Goal: Task Accomplishment & Management: Complete application form

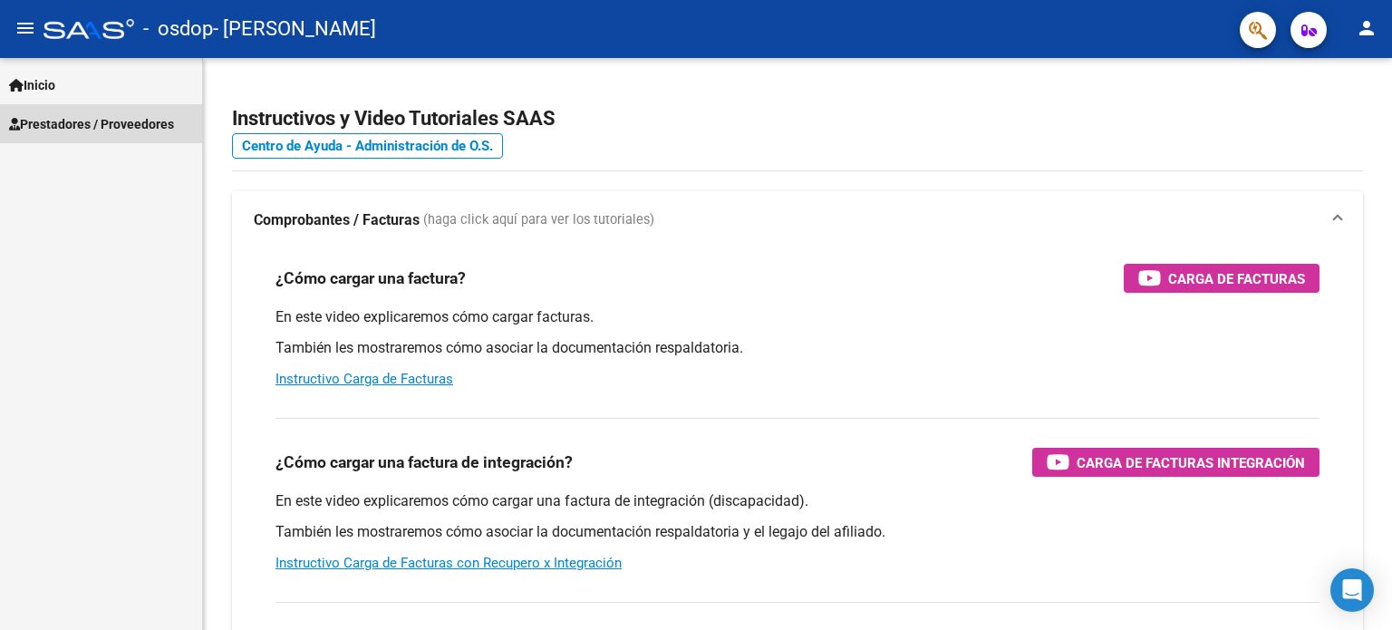
click at [60, 122] on span "Prestadores / Proveedores" at bounding box center [91, 124] width 165 height 20
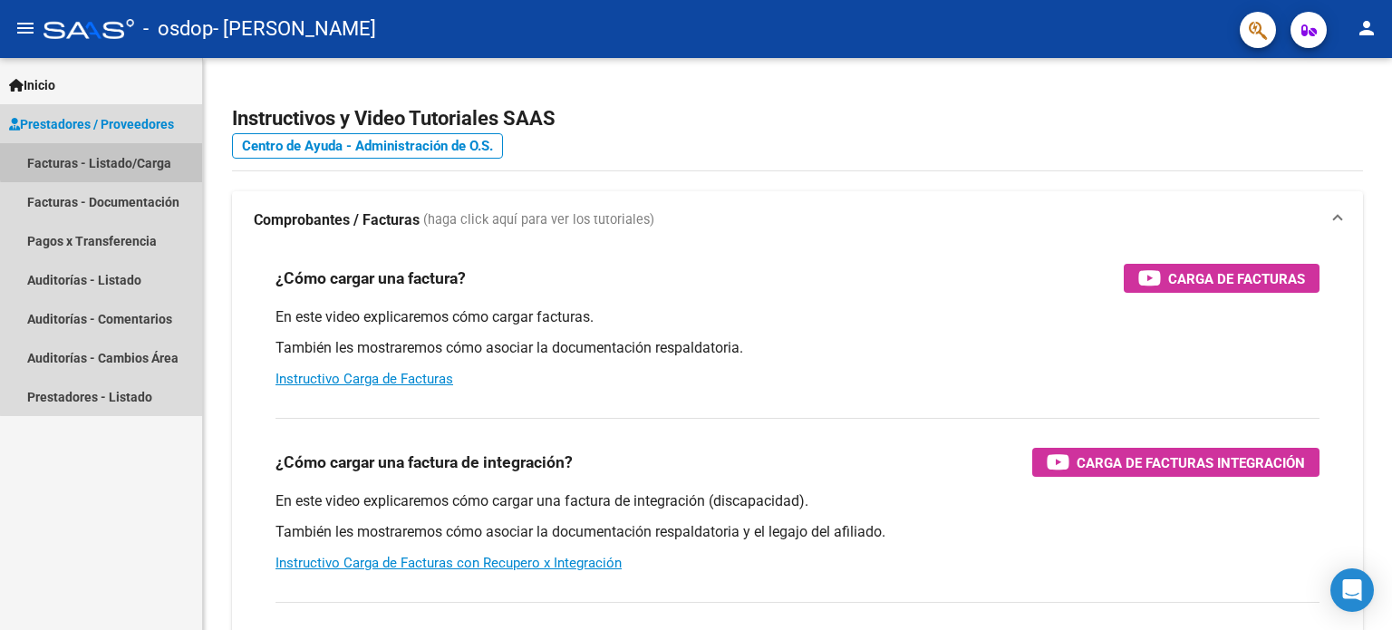
click at [120, 160] on link "Facturas - Listado/Carga" at bounding box center [101, 162] width 202 height 39
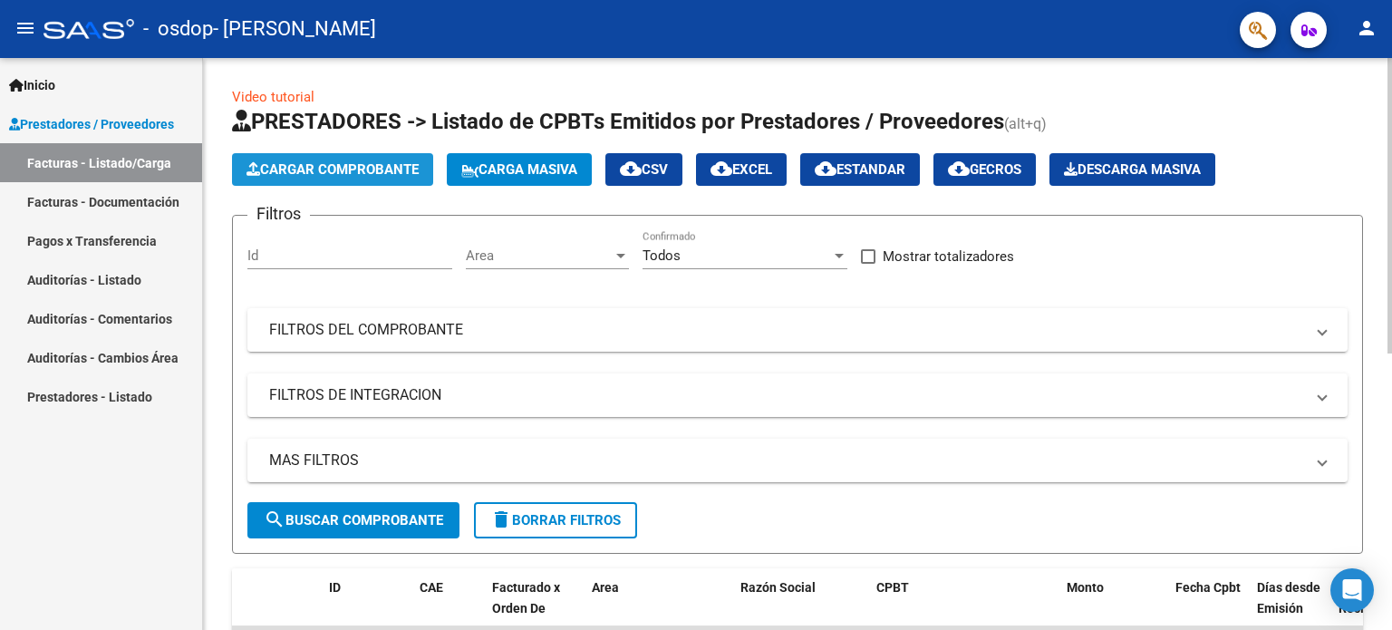
click at [361, 172] on span "Cargar Comprobante" at bounding box center [333, 169] width 172 height 16
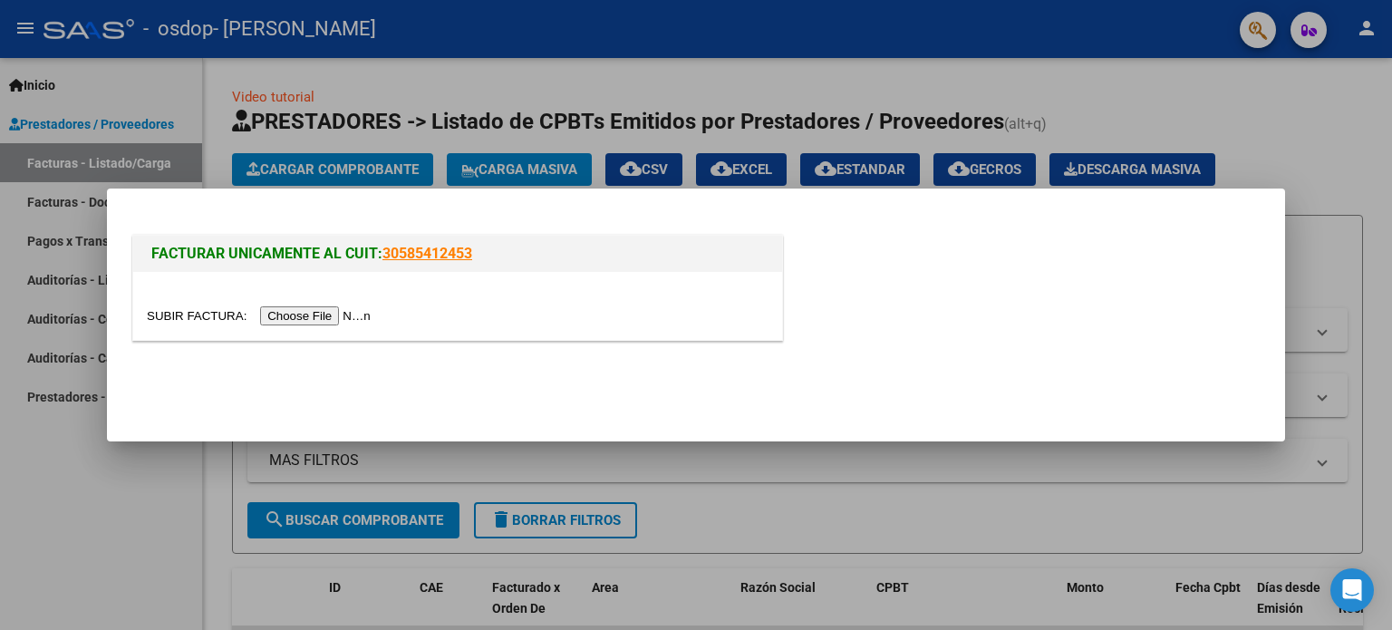
click at [306, 321] on input "file" at bounding box center [261, 315] width 229 height 19
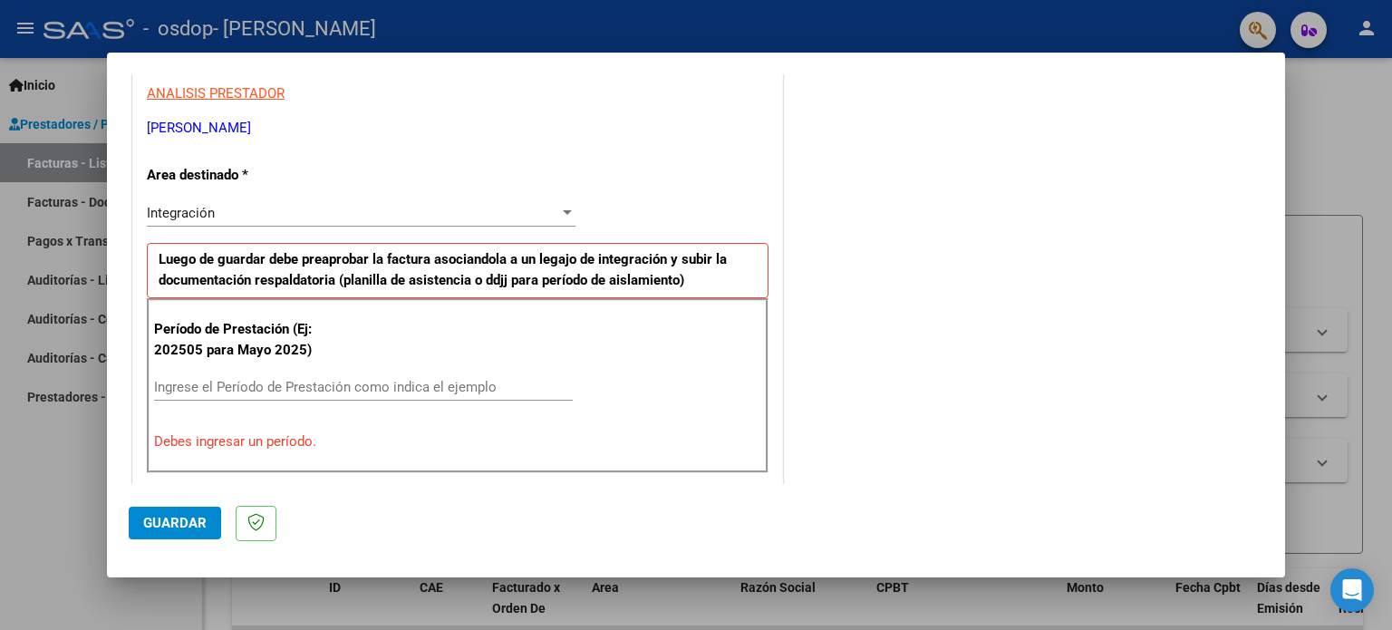
scroll to position [398, 0]
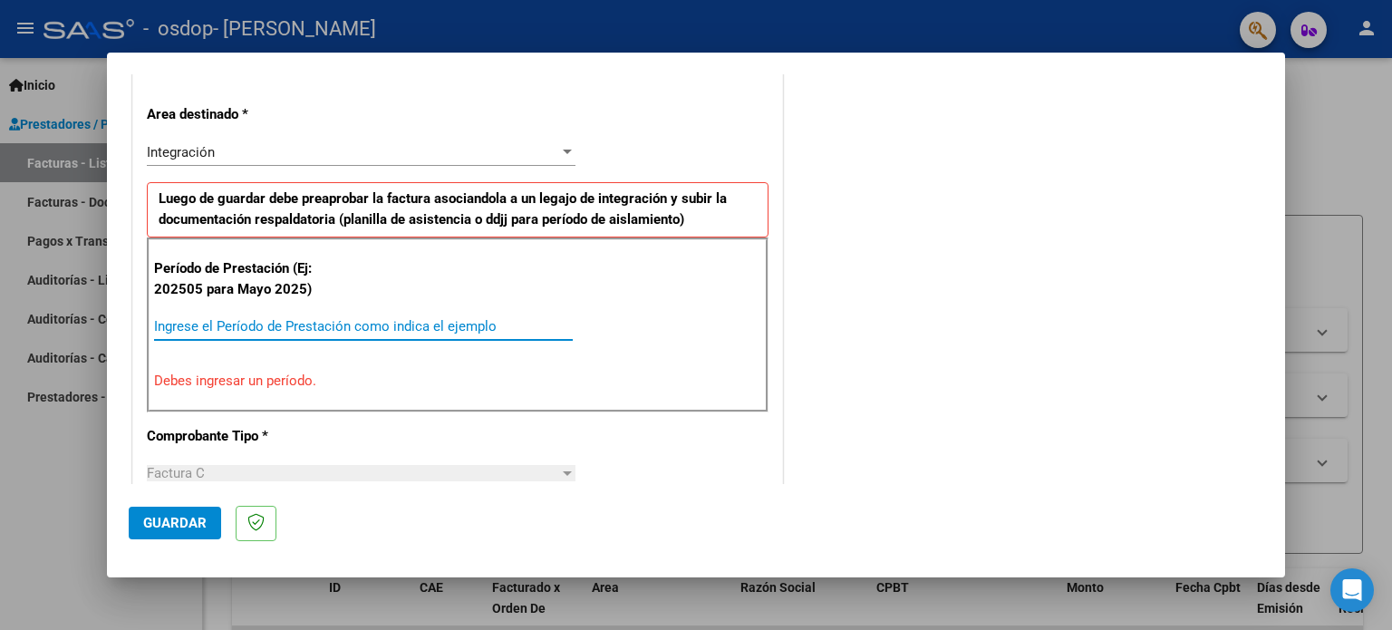
click at [170, 326] on input "Ingrese el Período de Prestación como indica el ejemplo" at bounding box center [363, 326] width 419 height 16
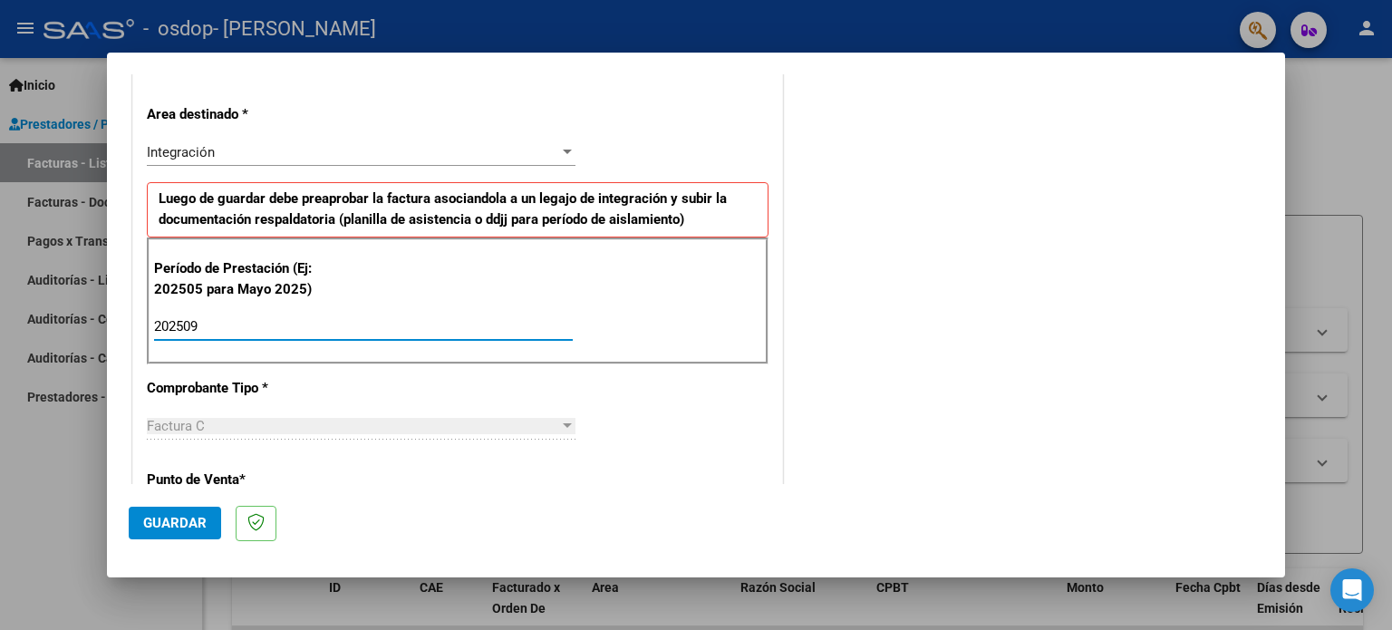
type input "202509"
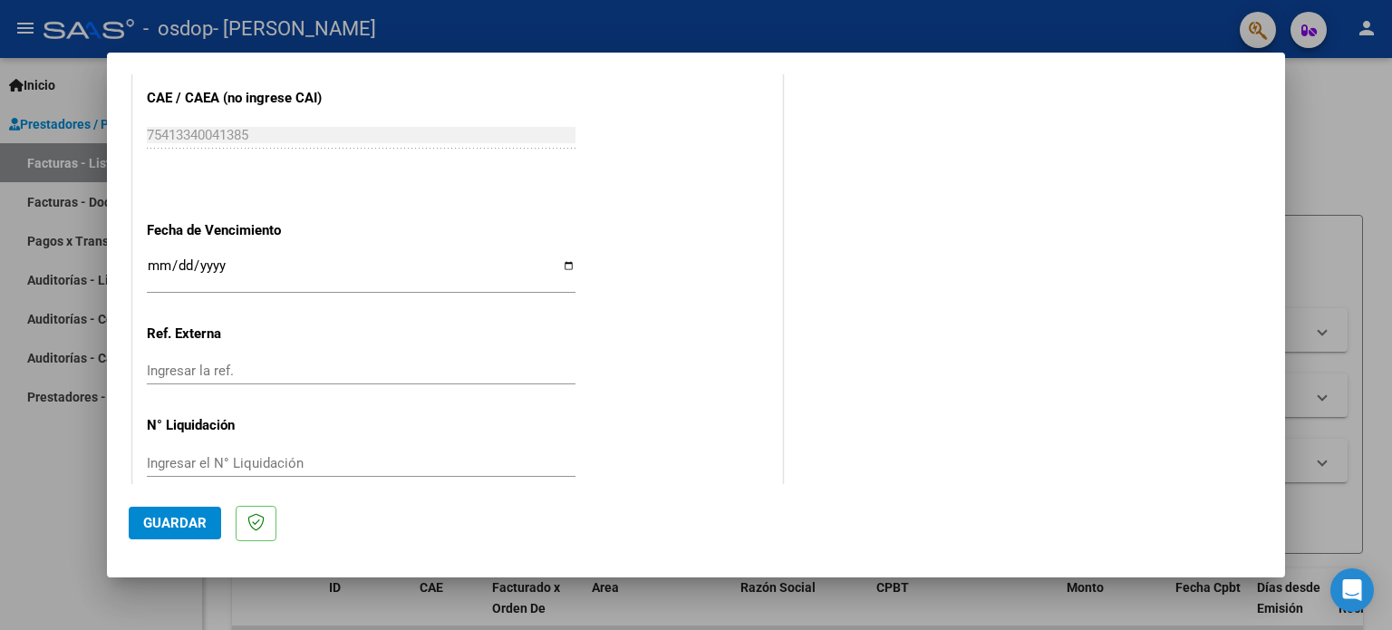
scroll to position [1183, 0]
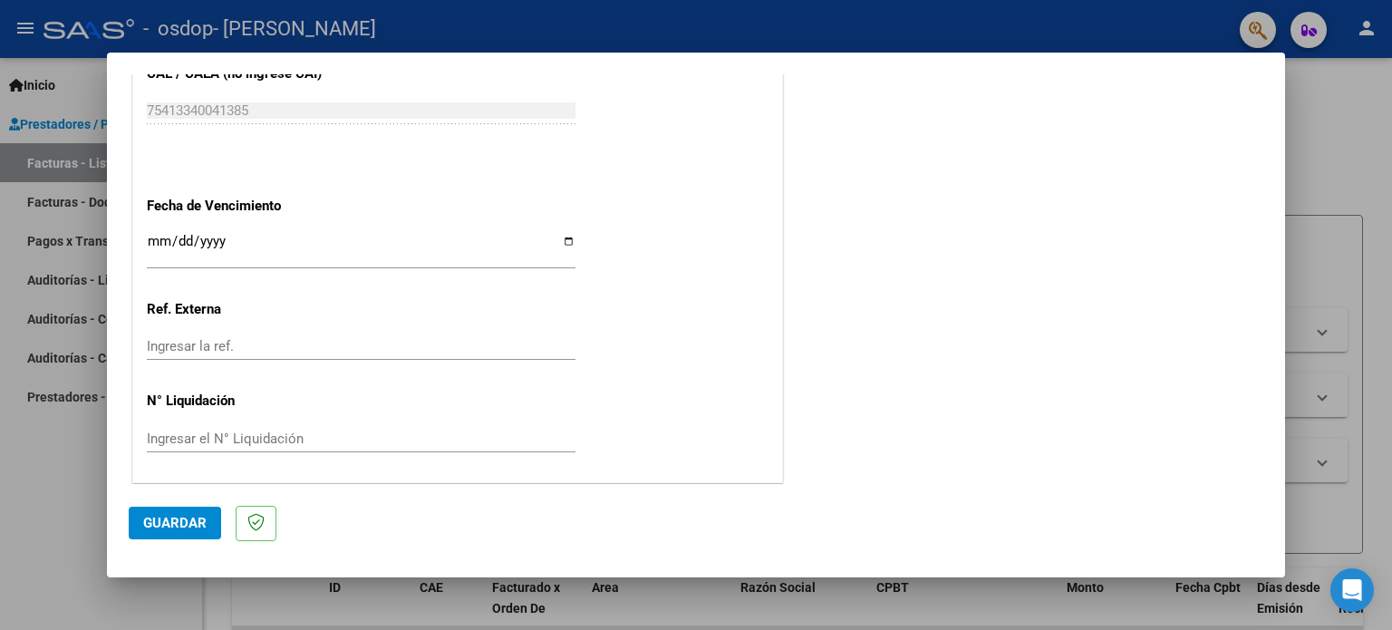
click at [183, 519] on span "Guardar" at bounding box center [174, 523] width 63 height 16
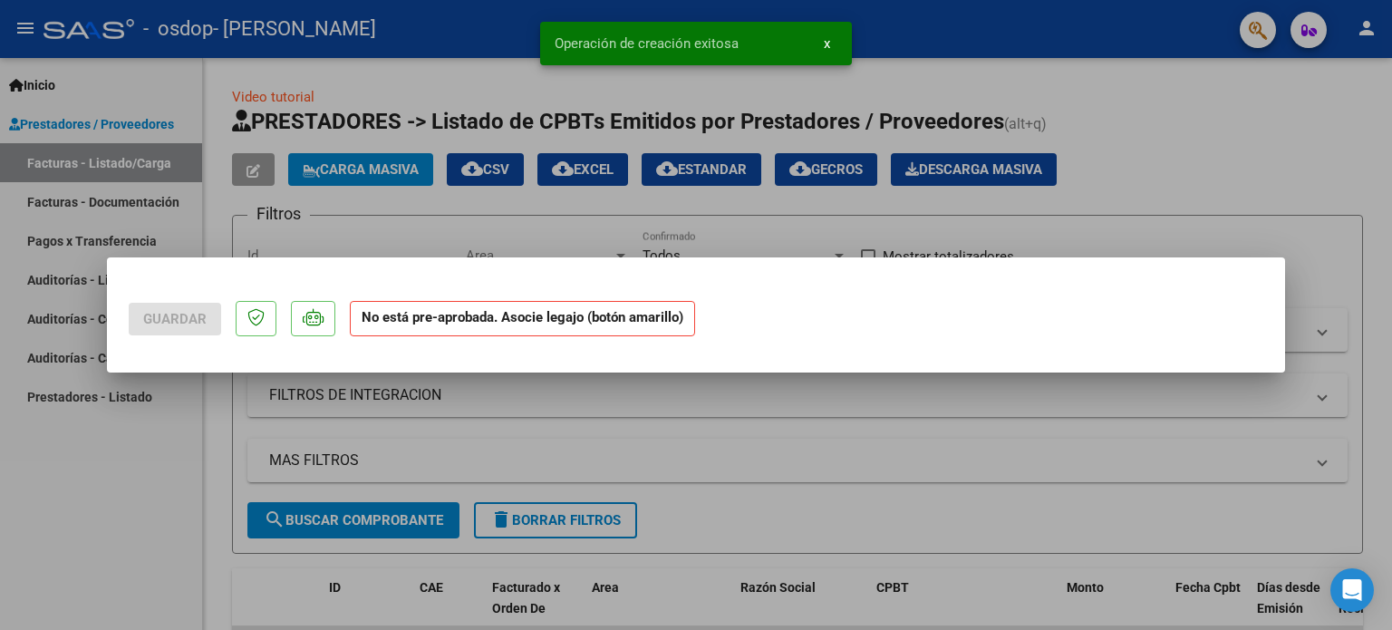
scroll to position [0, 0]
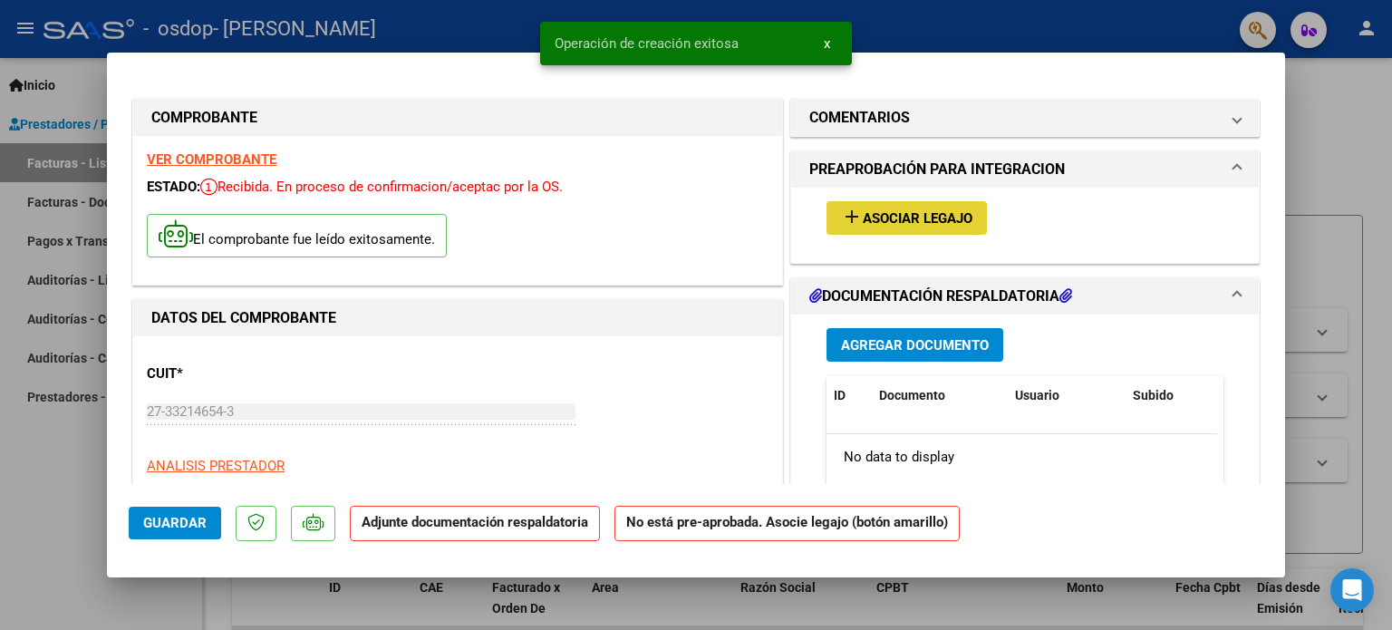
click at [911, 217] on span "Asociar Legajo" at bounding box center [918, 218] width 110 height 16
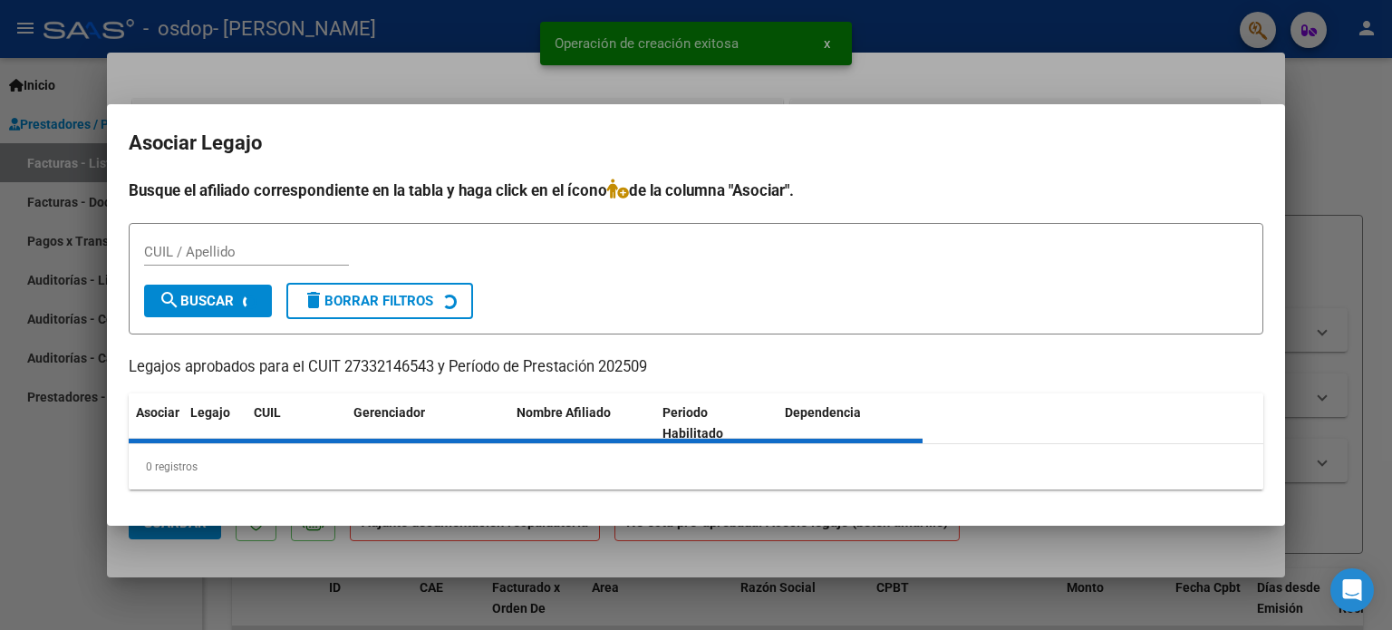
click at [911, 217] on mat-dialog-container "Asociar Legajo Busque el afiliado correspondiente en la tabla y haga click en e…" at bounding box center [696, 315] width 1178 height 422
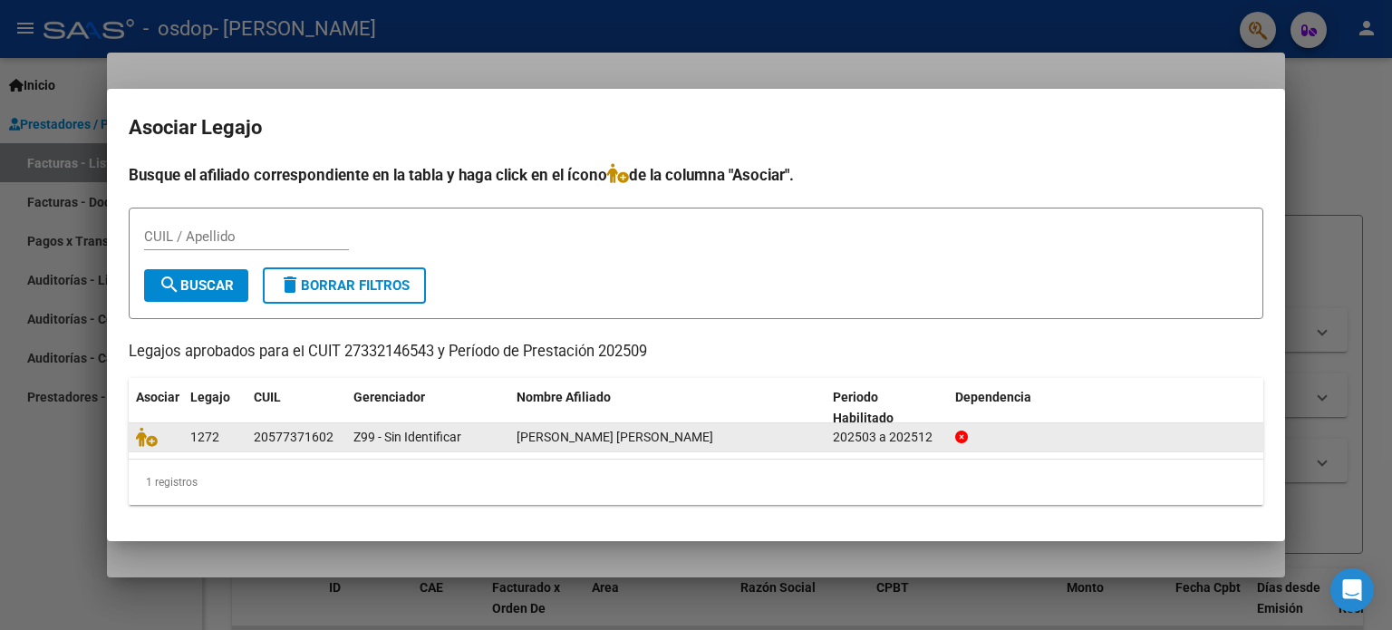
click at [741, 447] on div "[PERSON_NAME] [PERSON_NAME]" at bounding box center [668, 437] width 302 height 21
click at [147, 441] on icon at bounding box center [147, 437] width 22 height 20
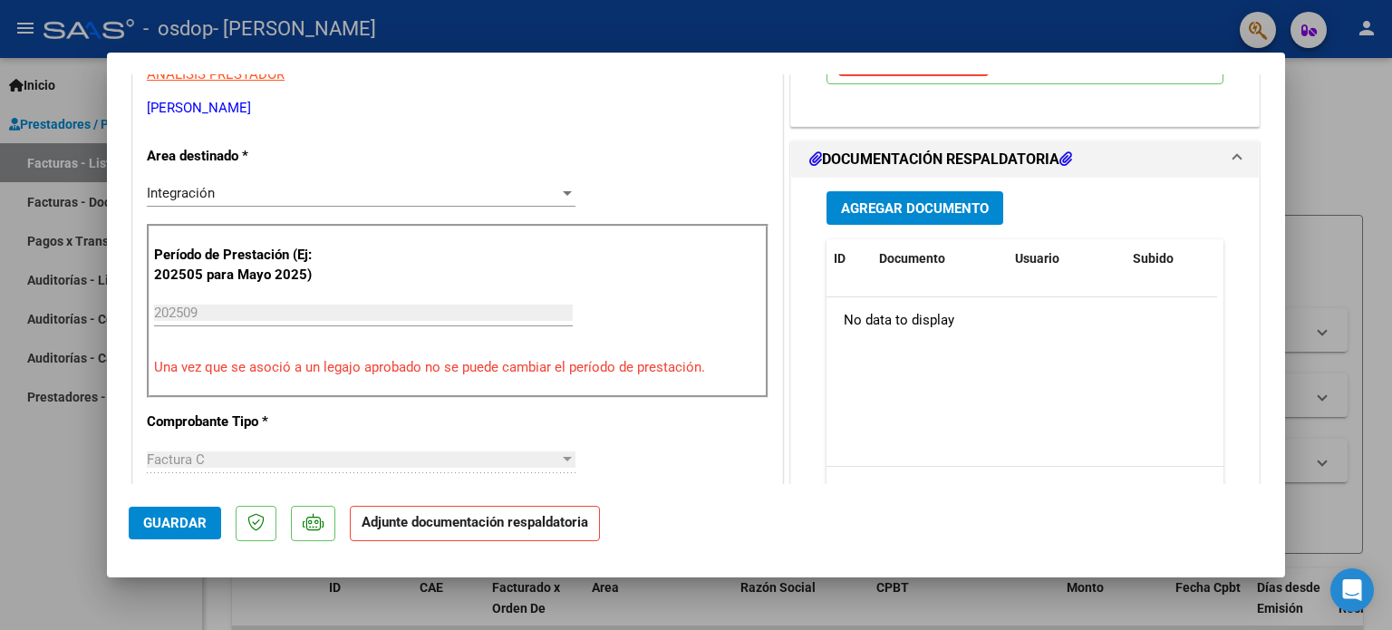
scroll to position [399, 0]
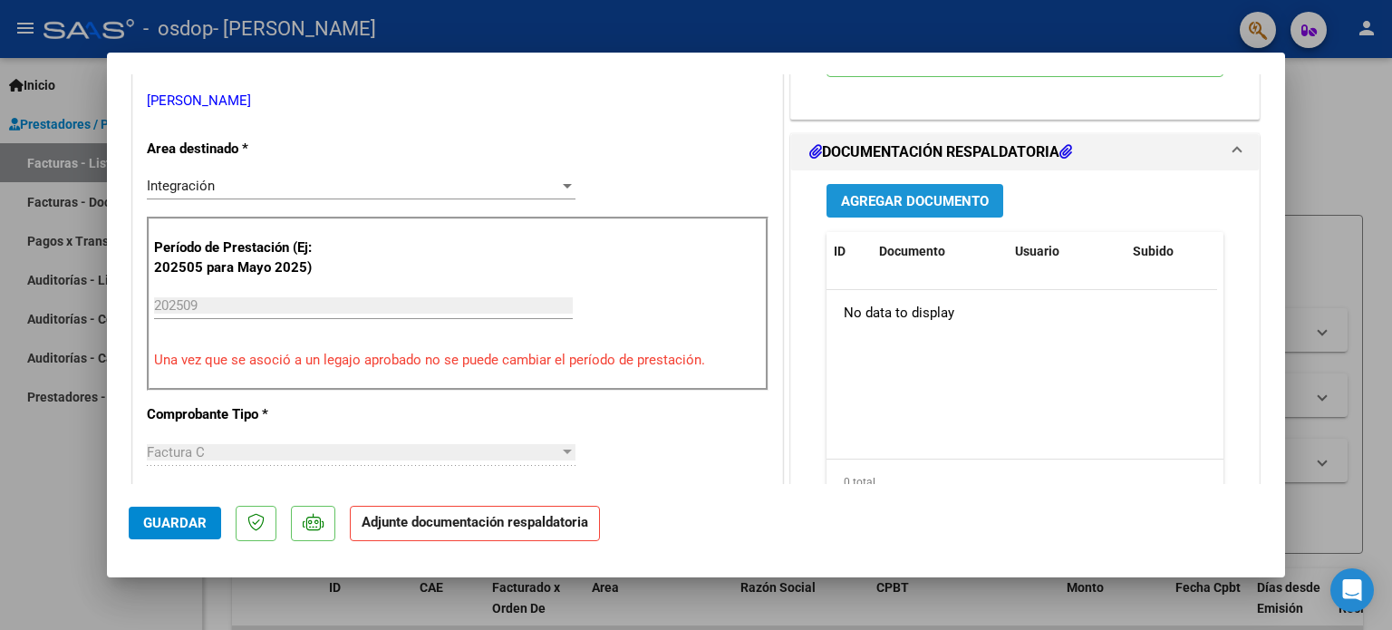
click at [926, 209] on span "Agregar Documento" at bounding box center [915, 201] width 148 height 16
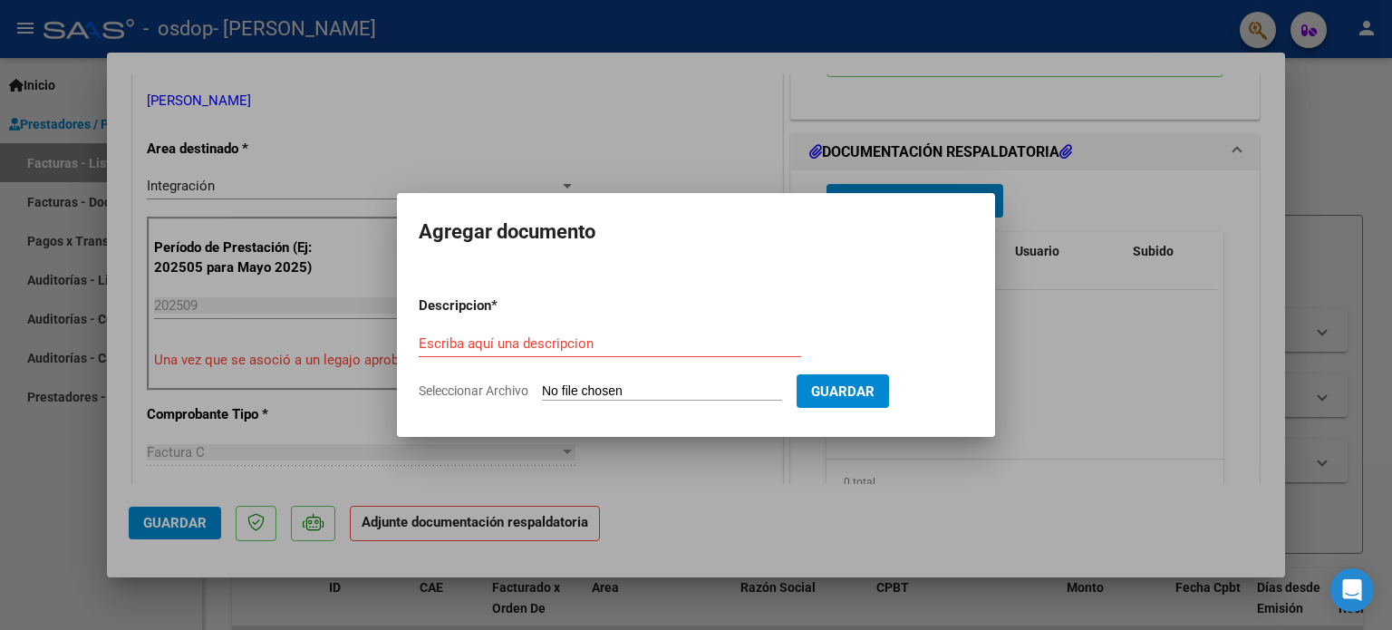
click at [509, 391] on span "Seleccionar Archivo" at bounding box center [474, 390] width 110 height 15
click at [542, 391] on input "Seleccionar Archivo" at bounding box center [662, 391] width 240 height 17
type input "C:\fakepath\planilla septiembre.pdf"
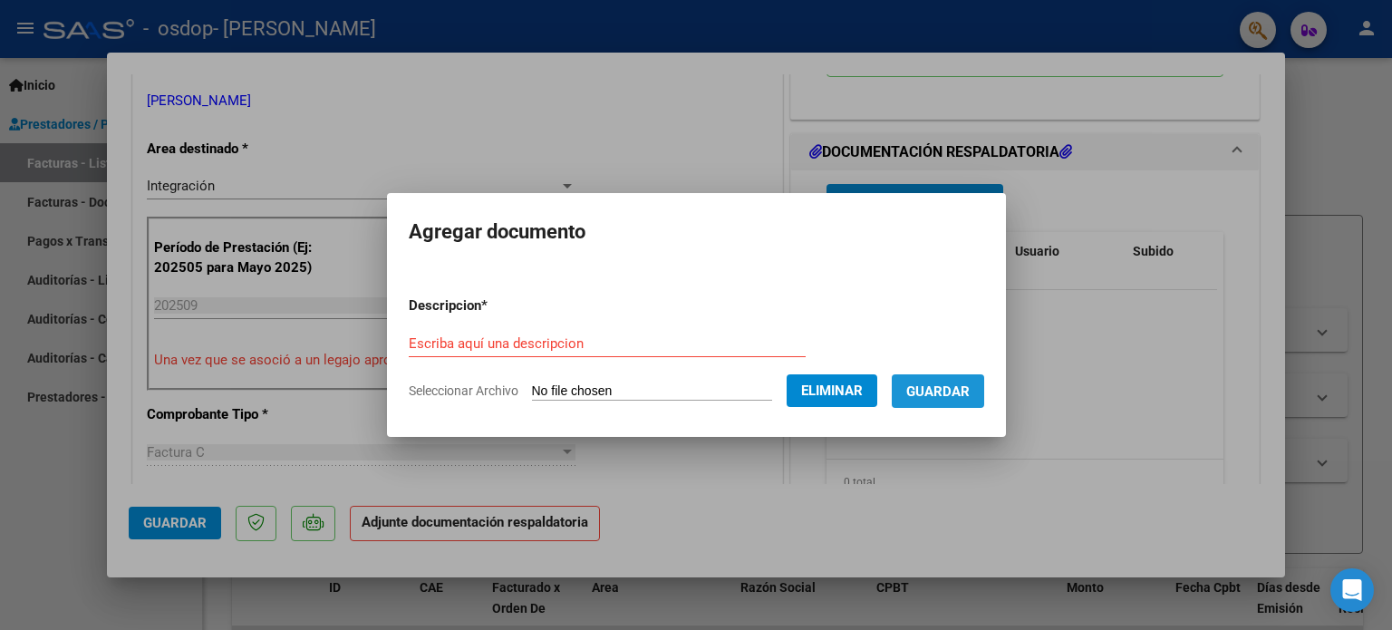
click at [960, 388] on span "Guardar" at bounding box center [938, 391] width 63 height 16
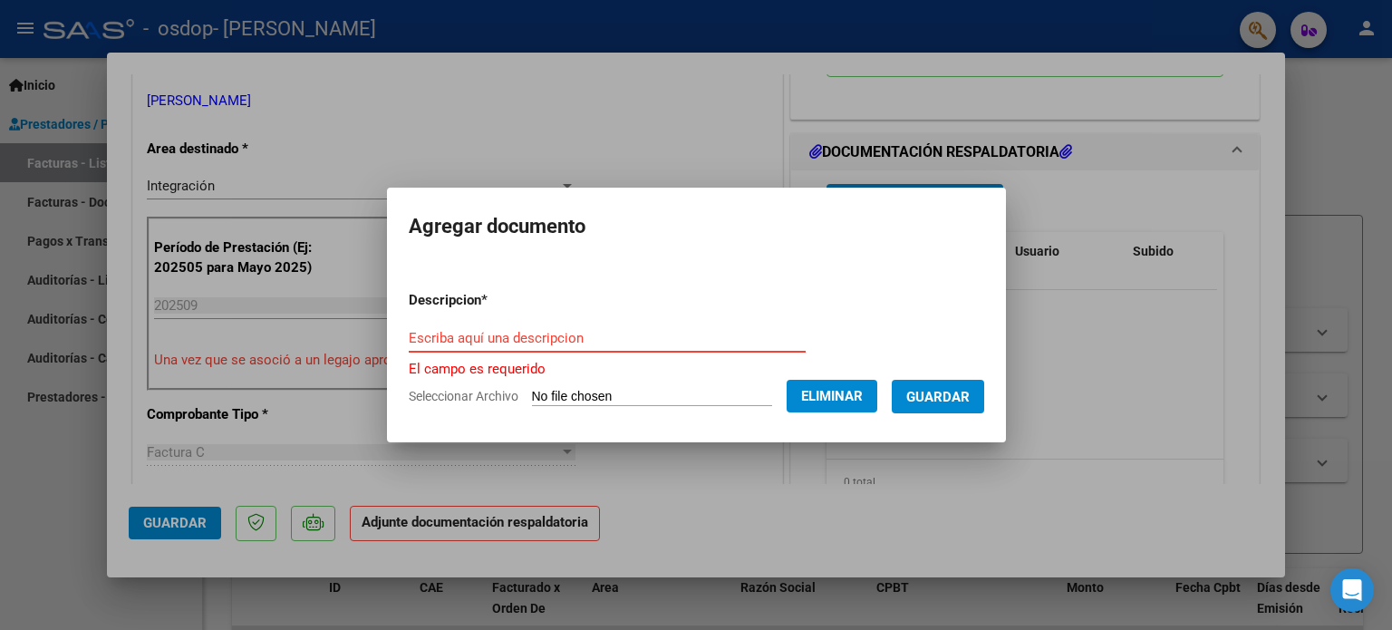
click at [417, 341] on input "Escriba aquí una descripcion" at bounding box center [607, 338] width 397 height 16
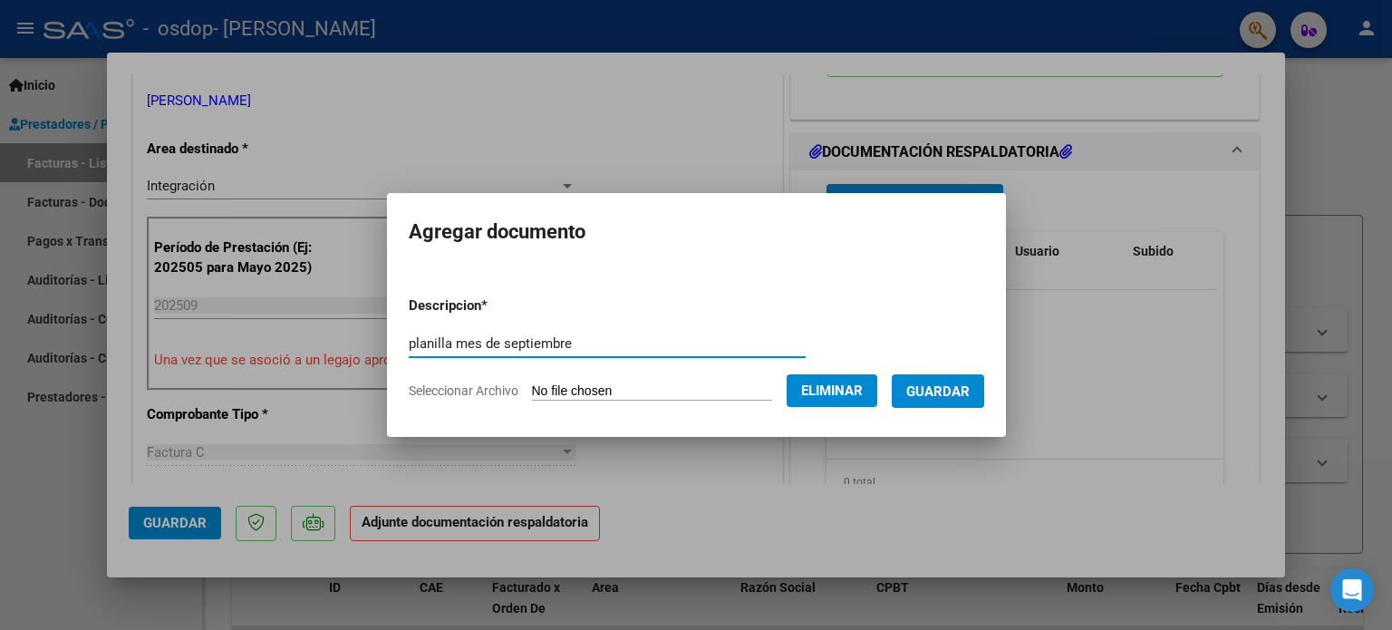
type input "planilla mes de septiembre"
click at [953, 391] on span "Guardar" at bounding box center [938, 391] width 63 height 16
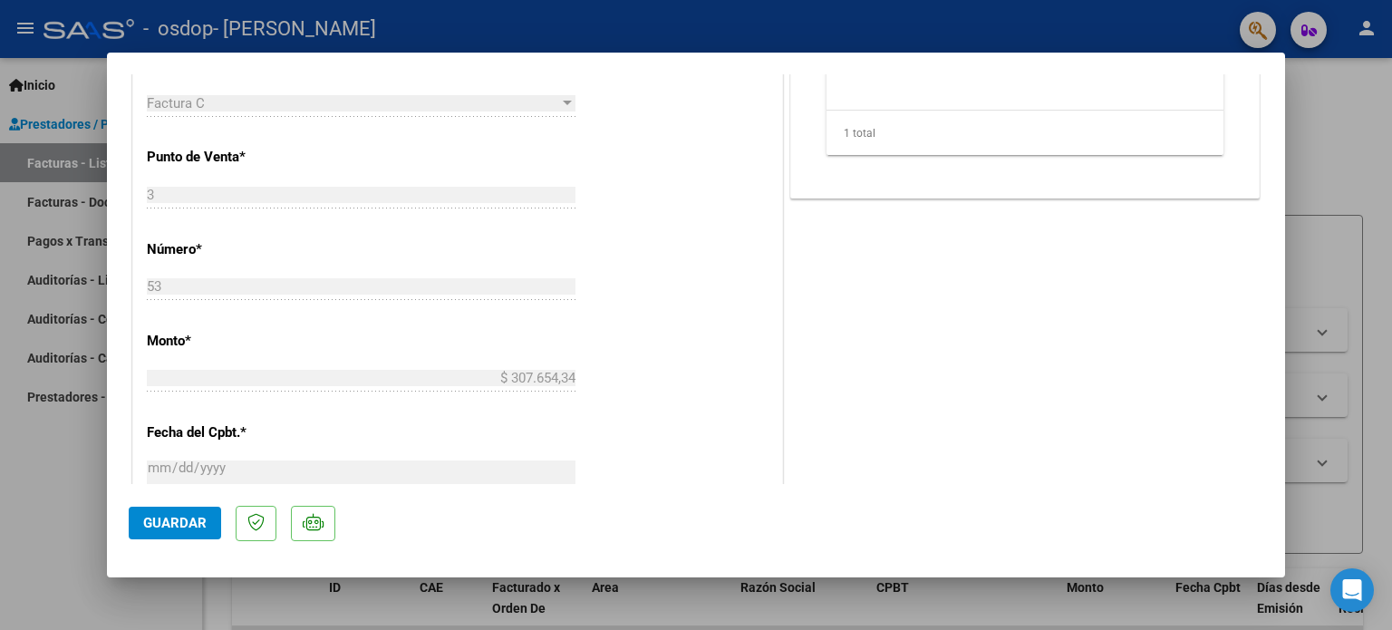
scroll to position [917, 0]
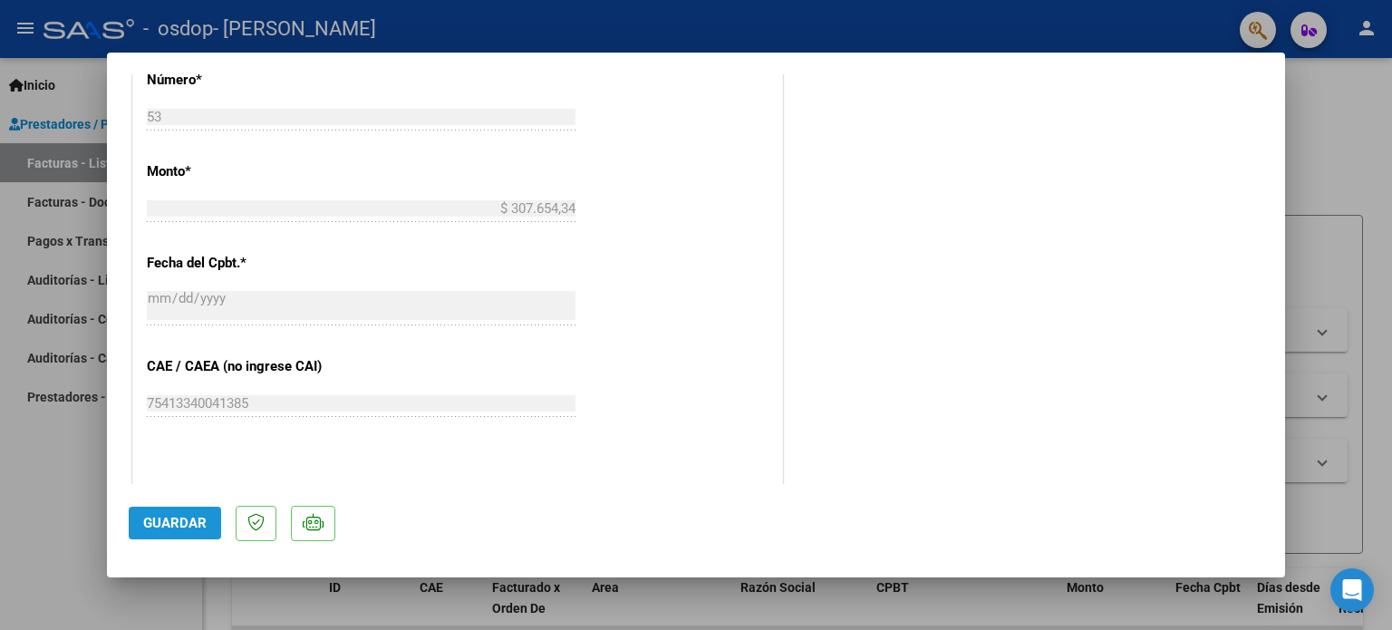
click at [178, 525] on span "Guardar" at bounding box center [174, 523] width 63 height 16
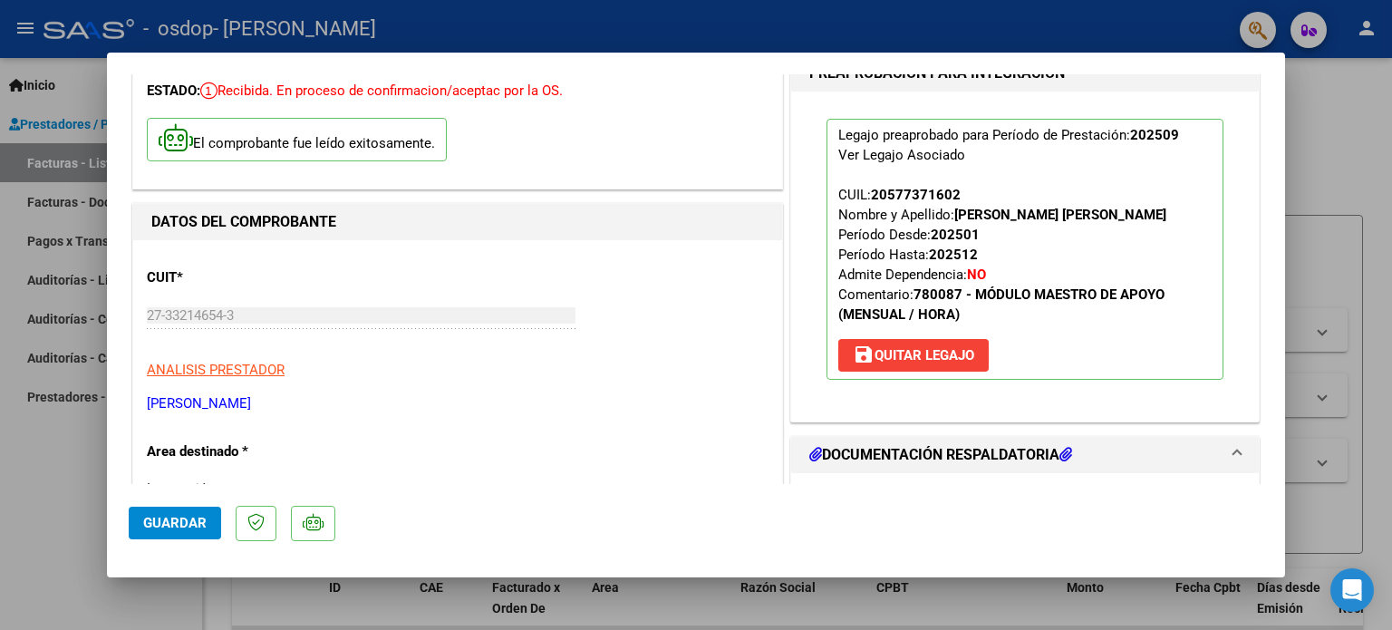
scroll to position [0, 0]
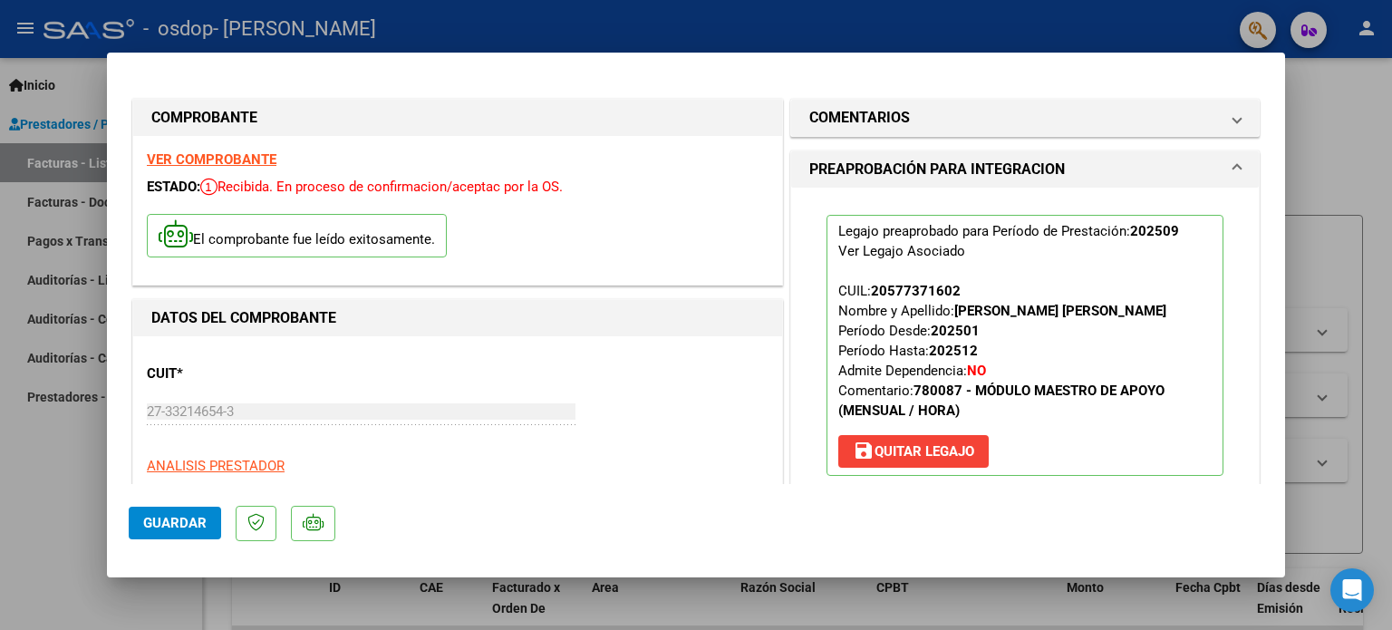
click at [73, 512] on div at bounding box center [696, 315] width 1392 height 630
type input "$ 0,00"
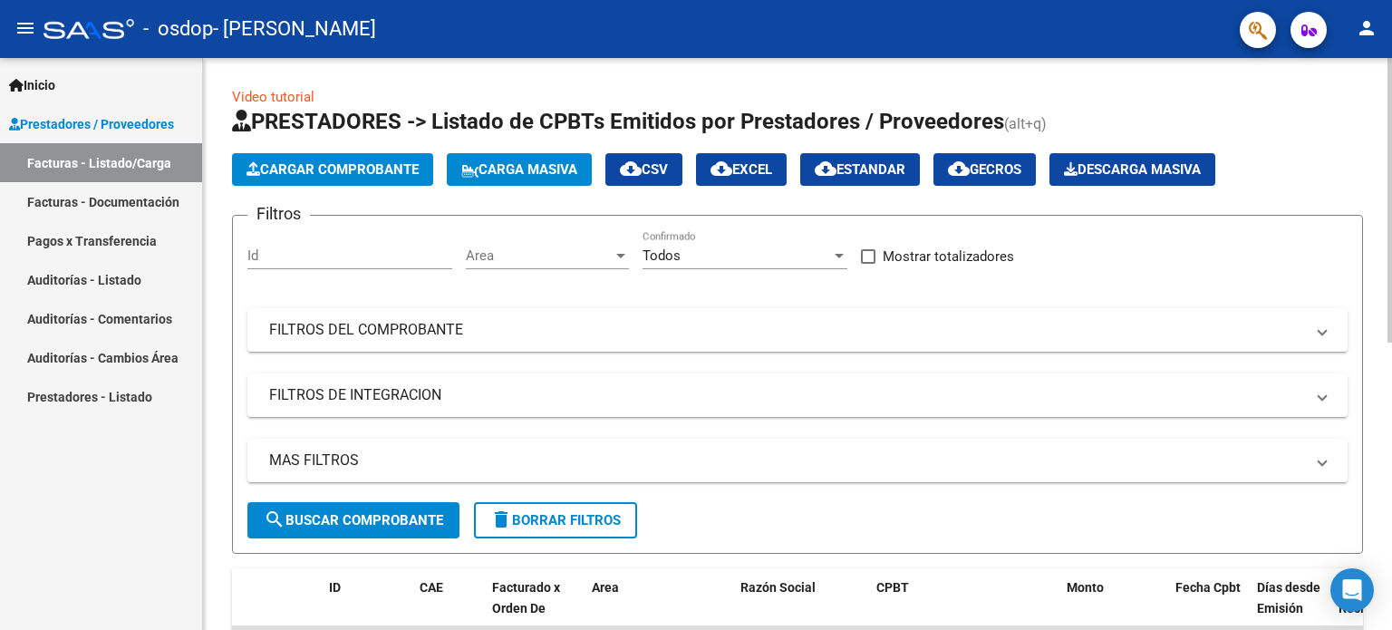
scroll to position [572, 0]
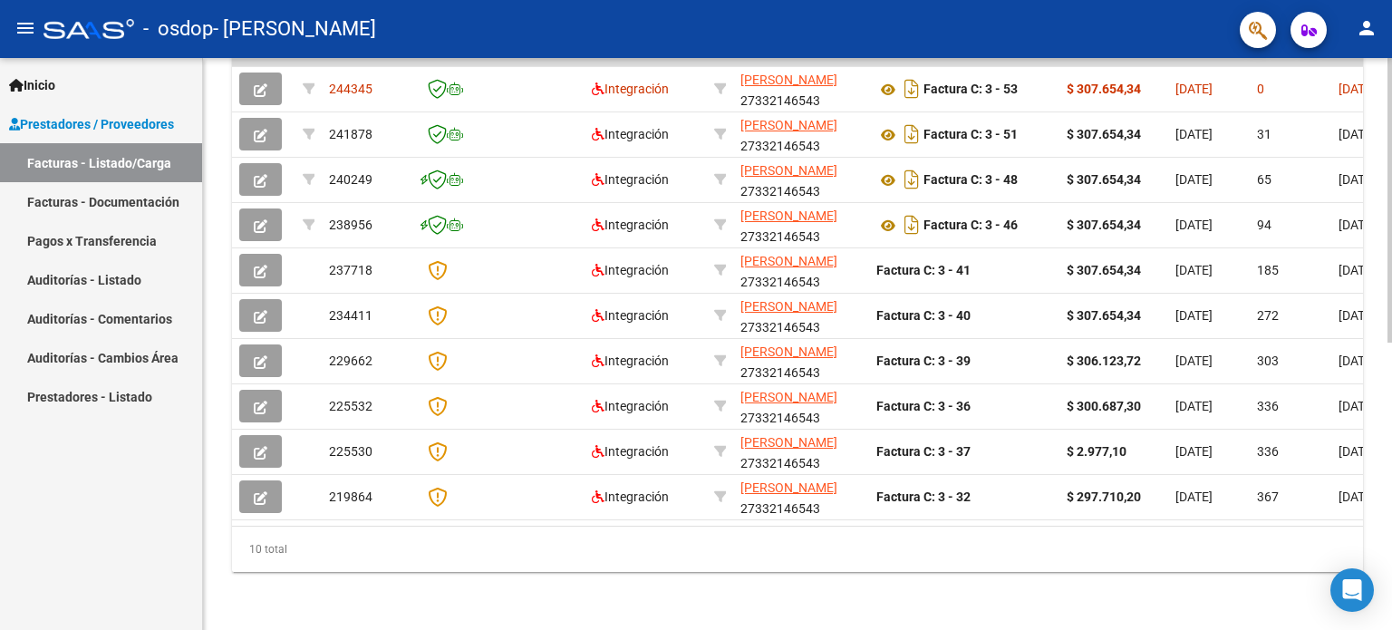
click at [1388, 485] on div at bounding box center [1390, 344] width 5 height 572
click at [1382, 72] on div "Video tutorial PRESTADORES -> Listado de CPBTs Emitidos por Prestadores / Prove…" at bounding box center [797, 60] width 1189 height 1139
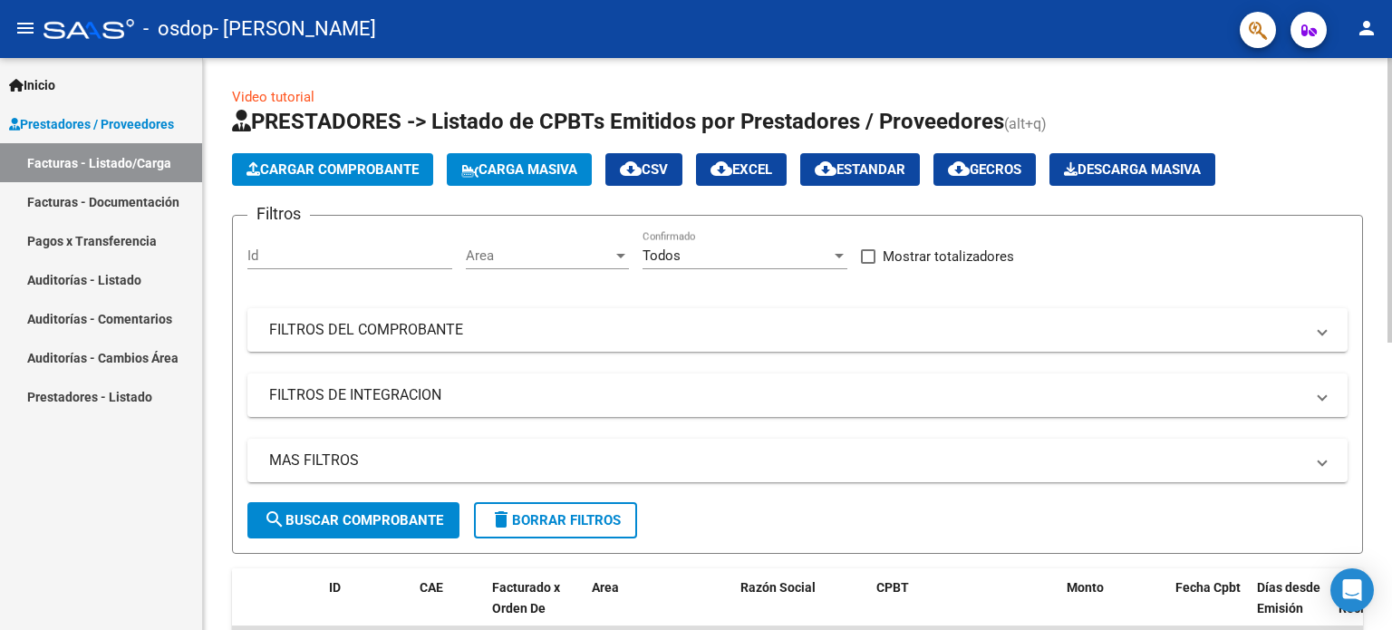
click at [1389, 153] on div at bounding box center [1390, 344] width 5 height 572
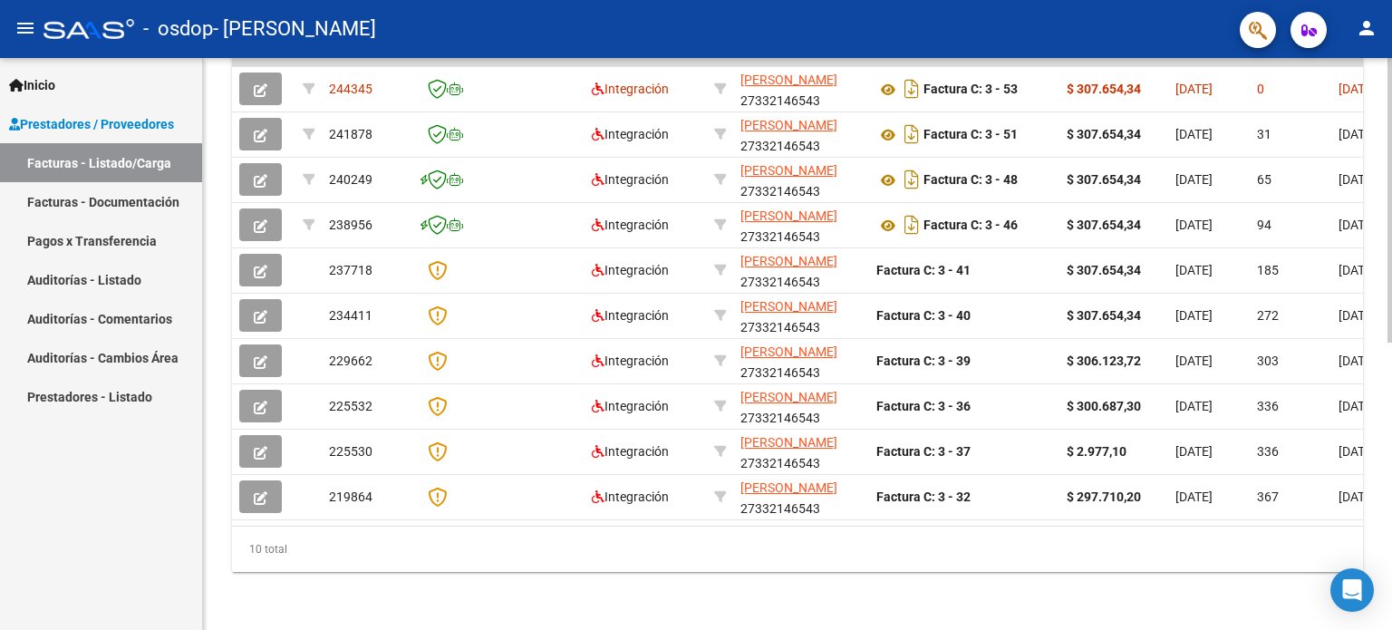
click at [1391, 378] on div at bounding box center [1390, 344] width 5 height 572
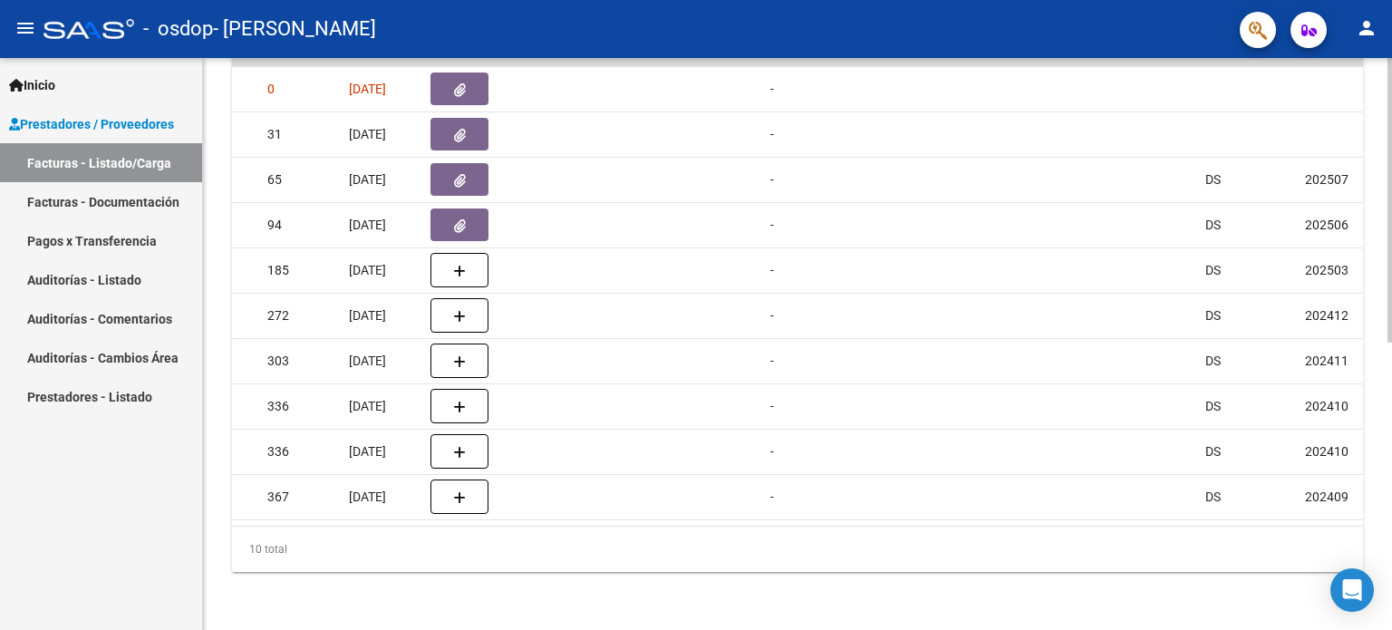
scroll to position [0, 0]
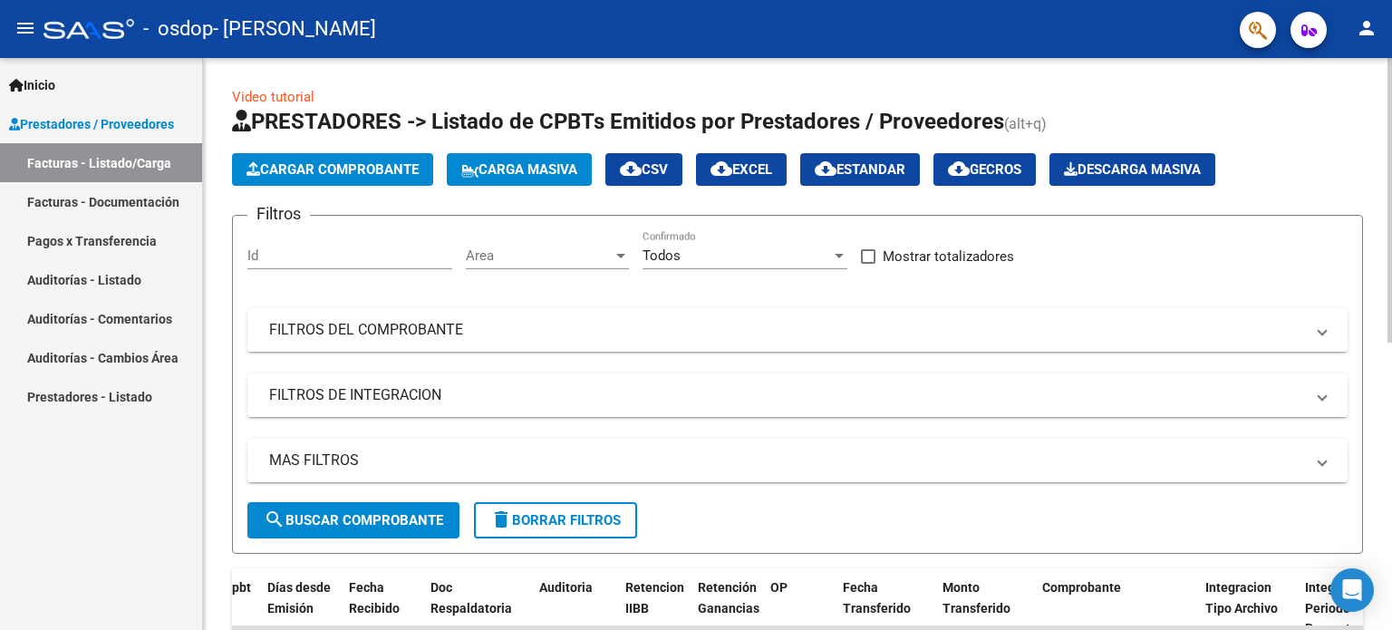
click at [1391, 122] on div at bounding box center [1390, 344] width 5 height 572
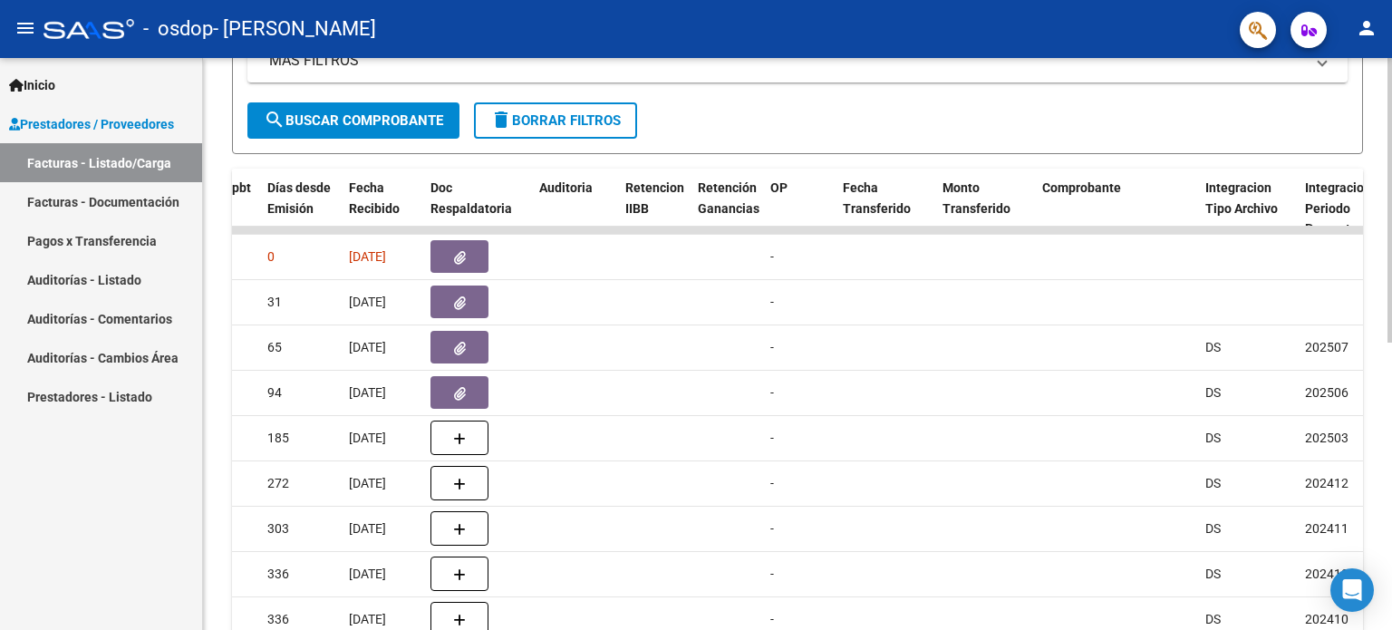
scroll to position [435, 0]
